Goal: Book appointment/travel/reservation

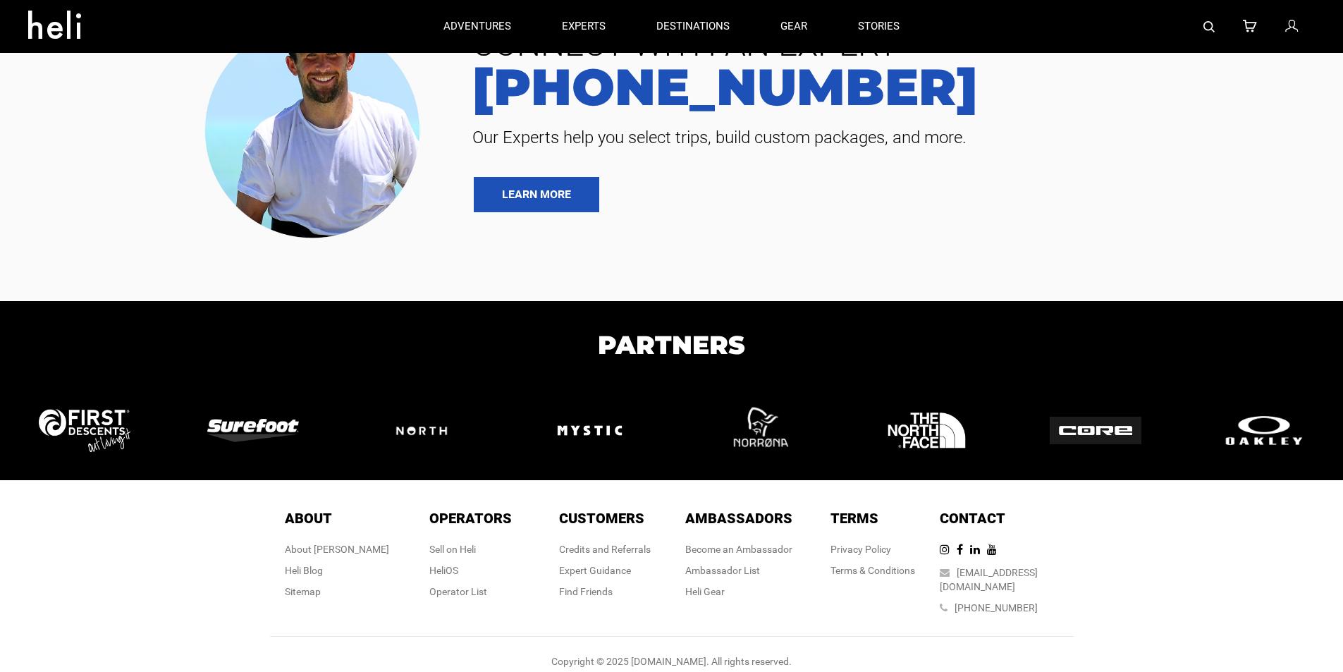
scroll to position [62, 0]
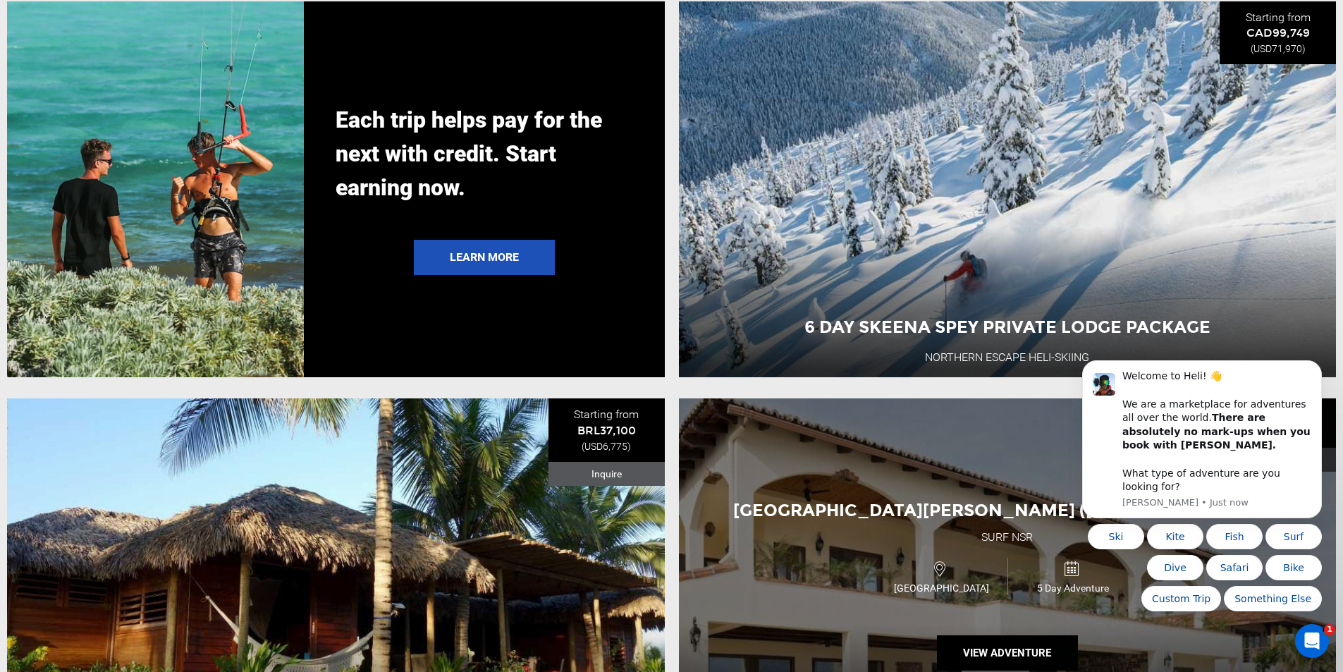
scroll to position [2937, 0]
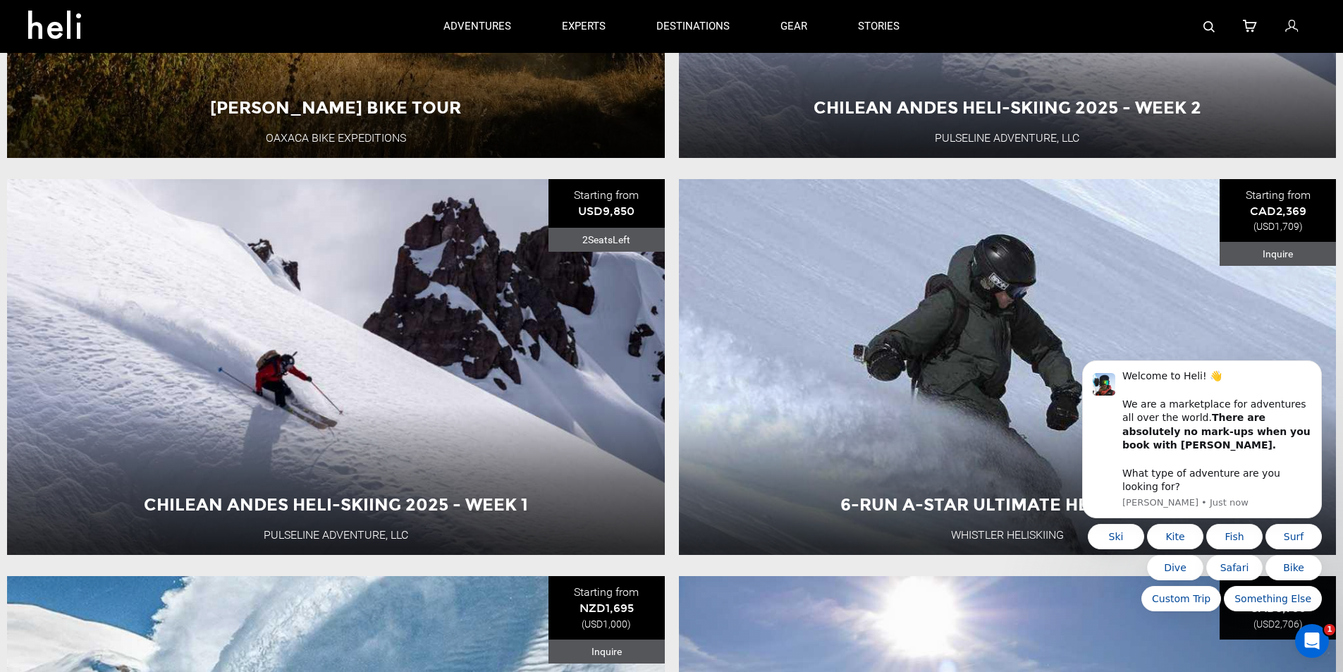
scroll to position [1938, 0]
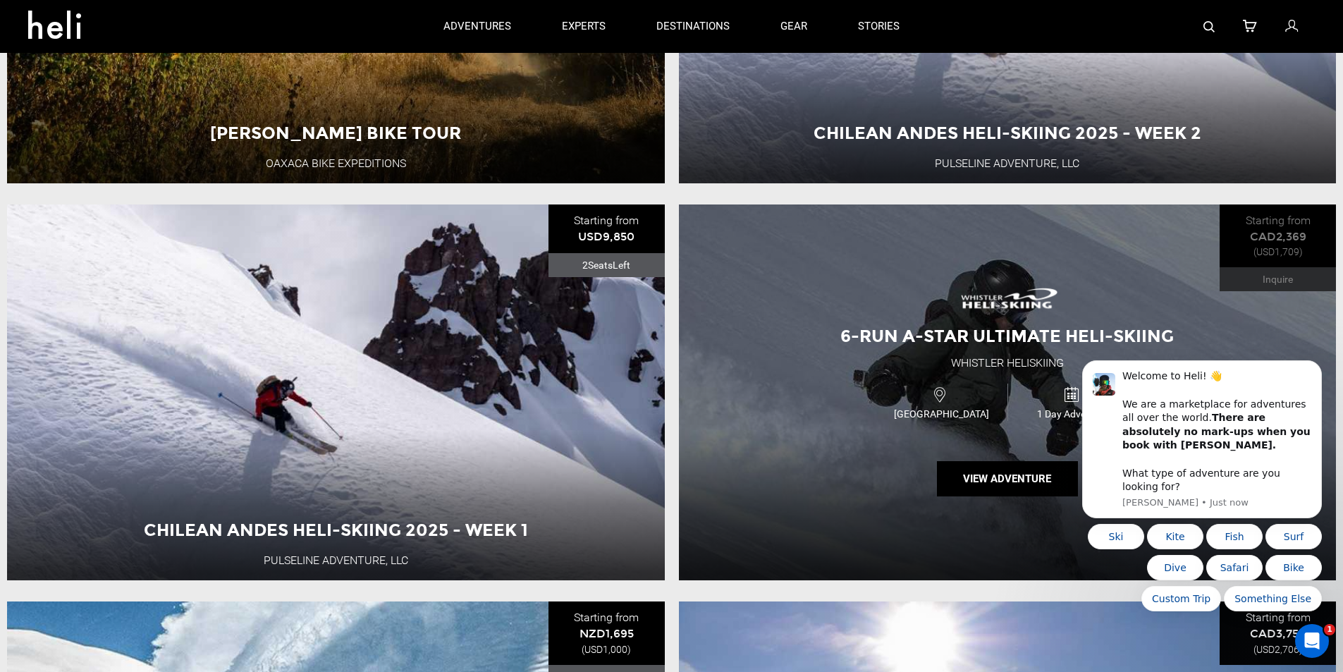
click at [809, 295] on div "6-Run A-Star Ultimate Heli-Skiing Whistler Heliskiing [GEOGRAPHIC_DATA] 1 Day A…" at bounding box center [1008, 392] width 658 height 376
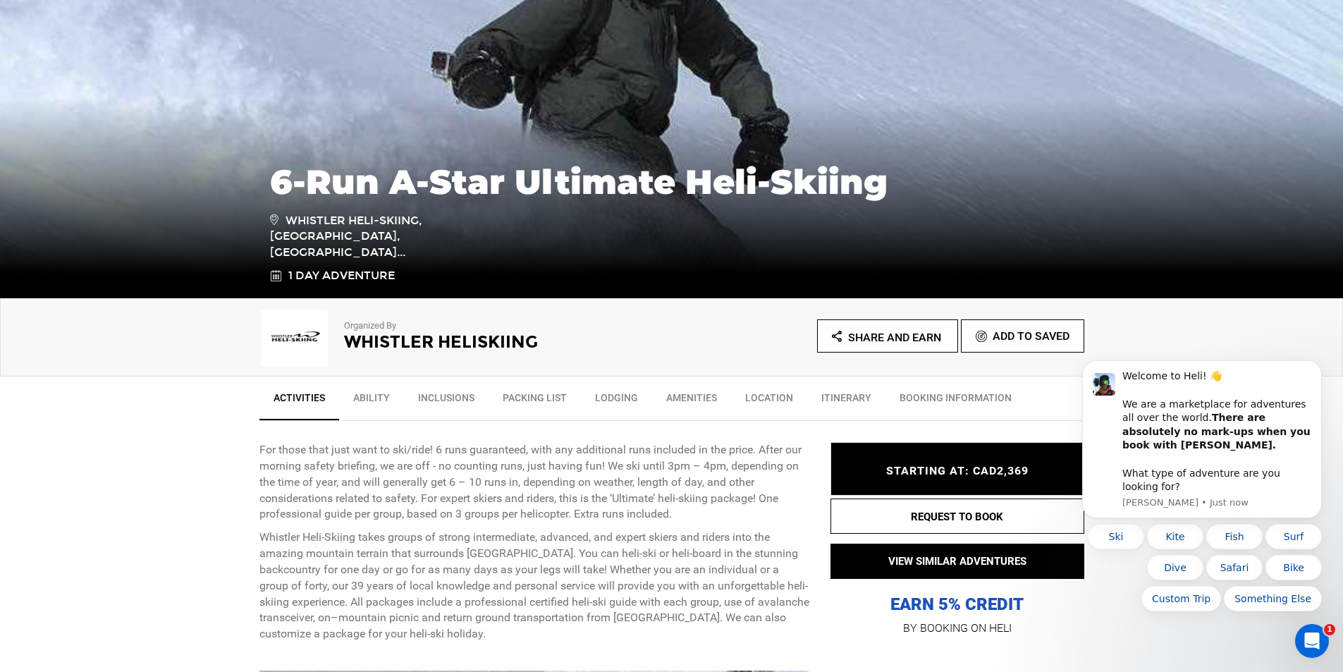
scroll to position [206, 0]
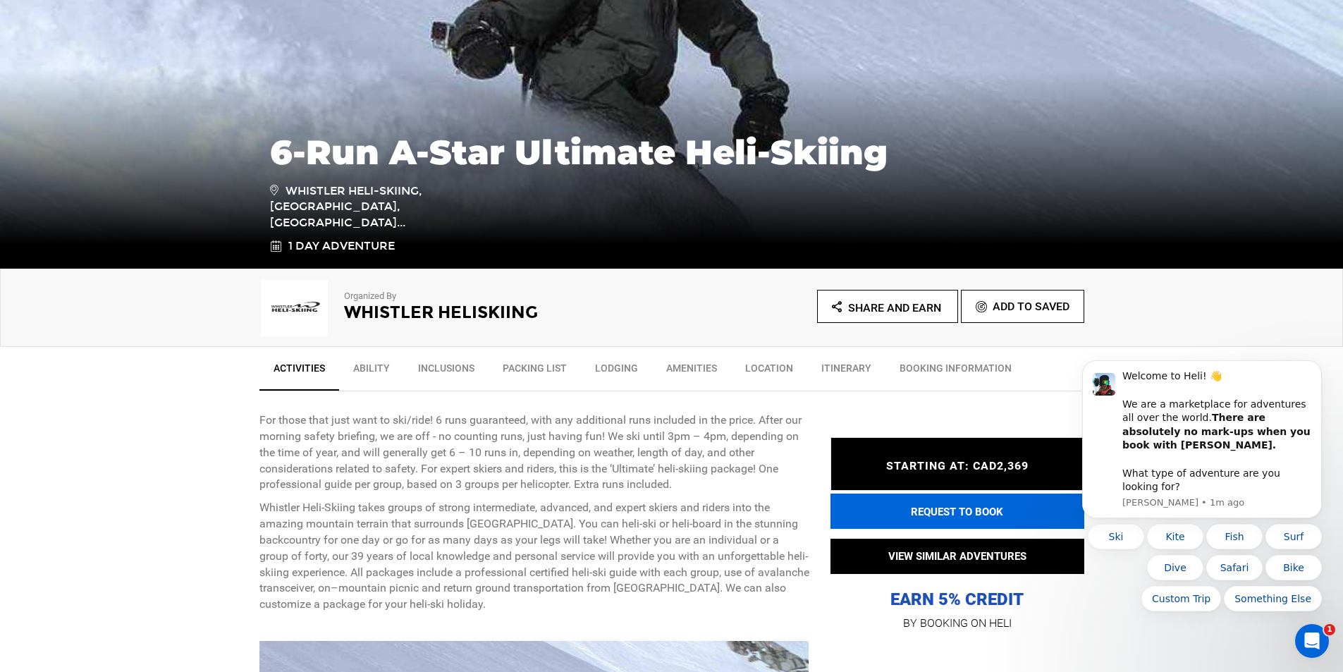
click at [1001, 524] on button "REQUEST TO BOOK" at bounding box center [957, 510] width 254 height 35
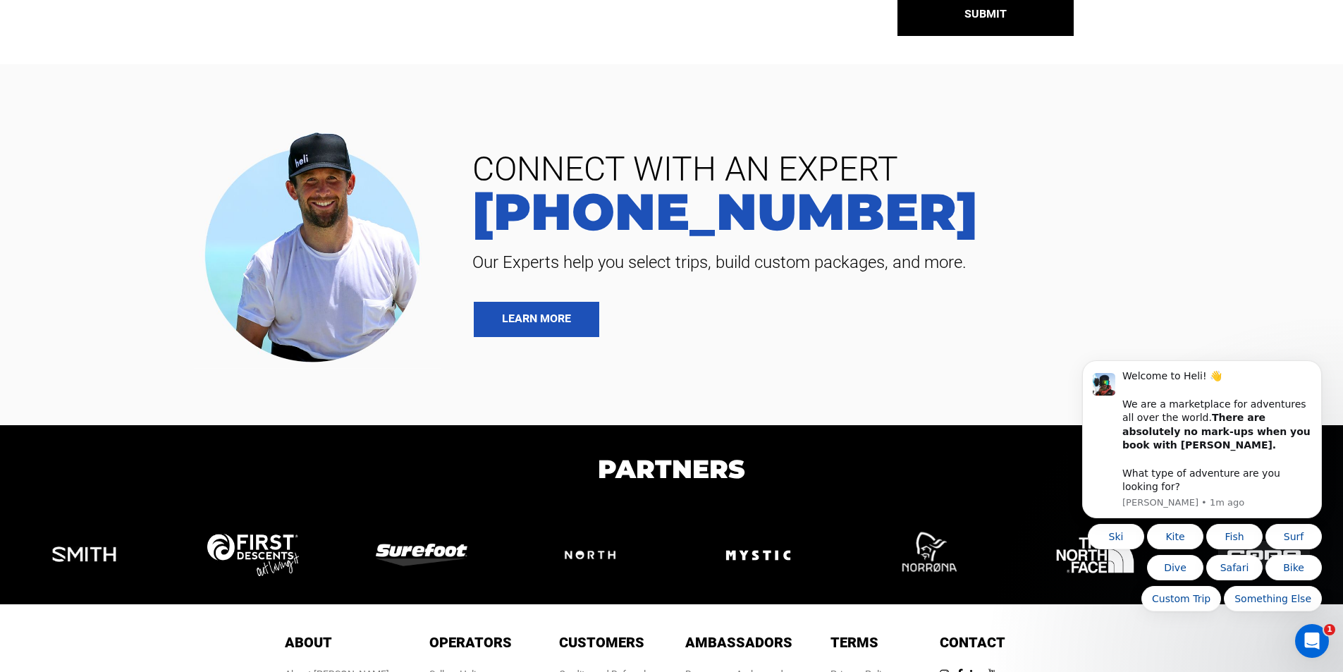
scroll to position [529, 0]
